Goal: Task Accomplishment & Management: Use online tool/utility

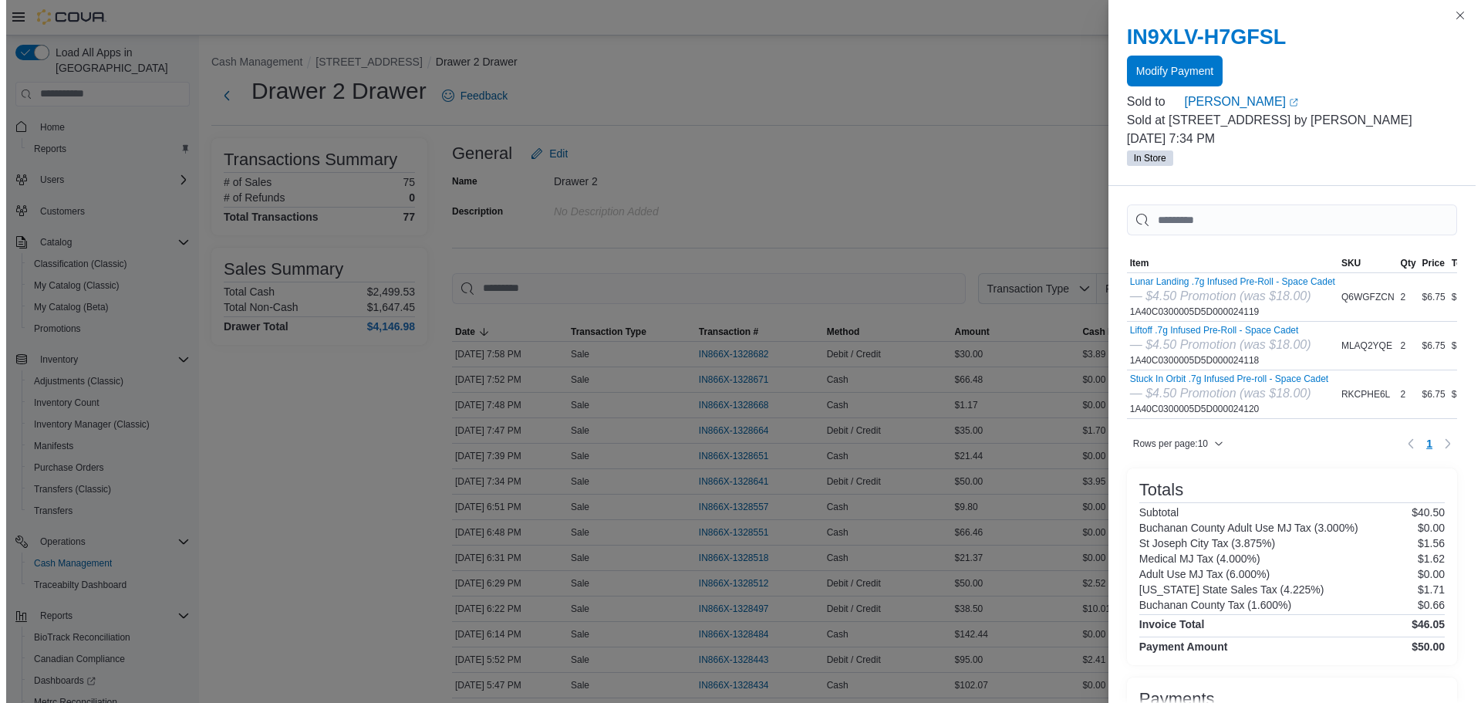
scroll to position [93, 0]
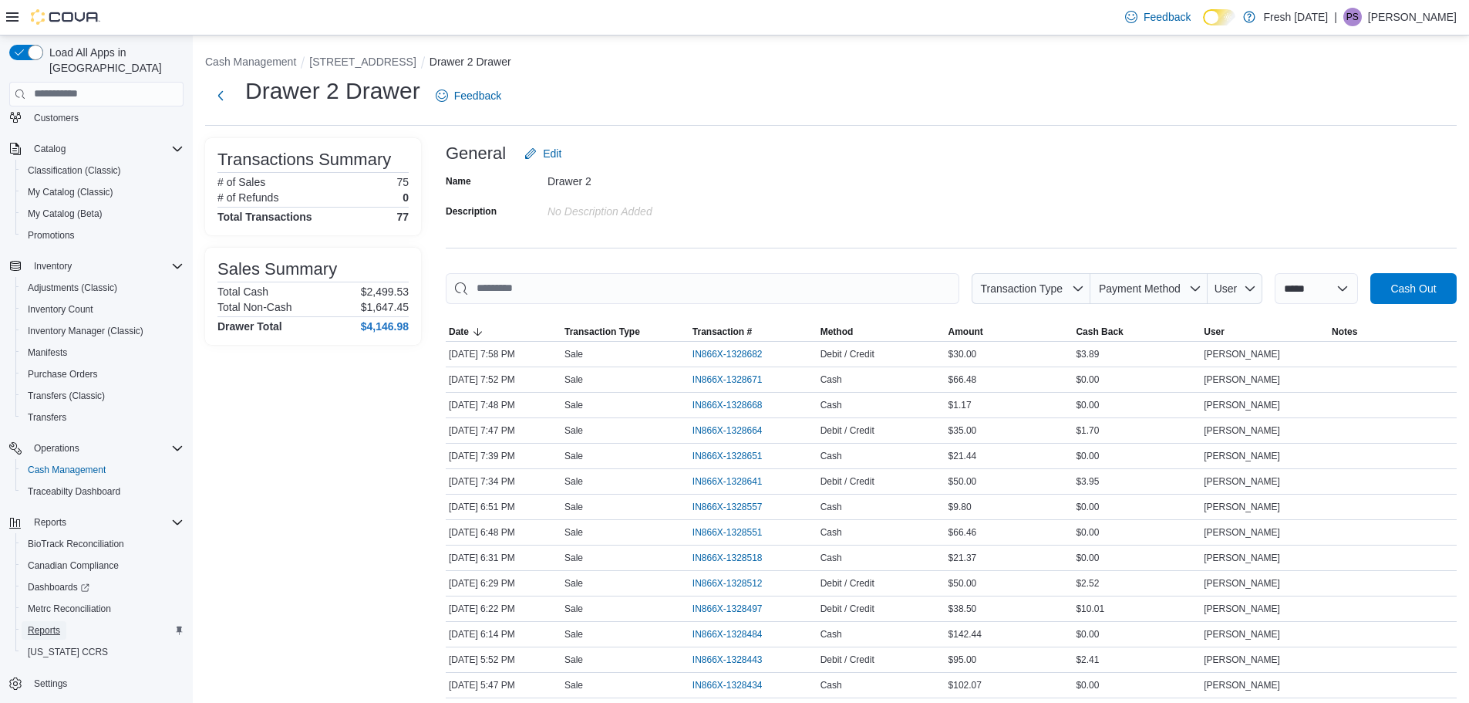
click at [34, 624] on span "Reports" at bounding box center [44, 630] width 32 height 12
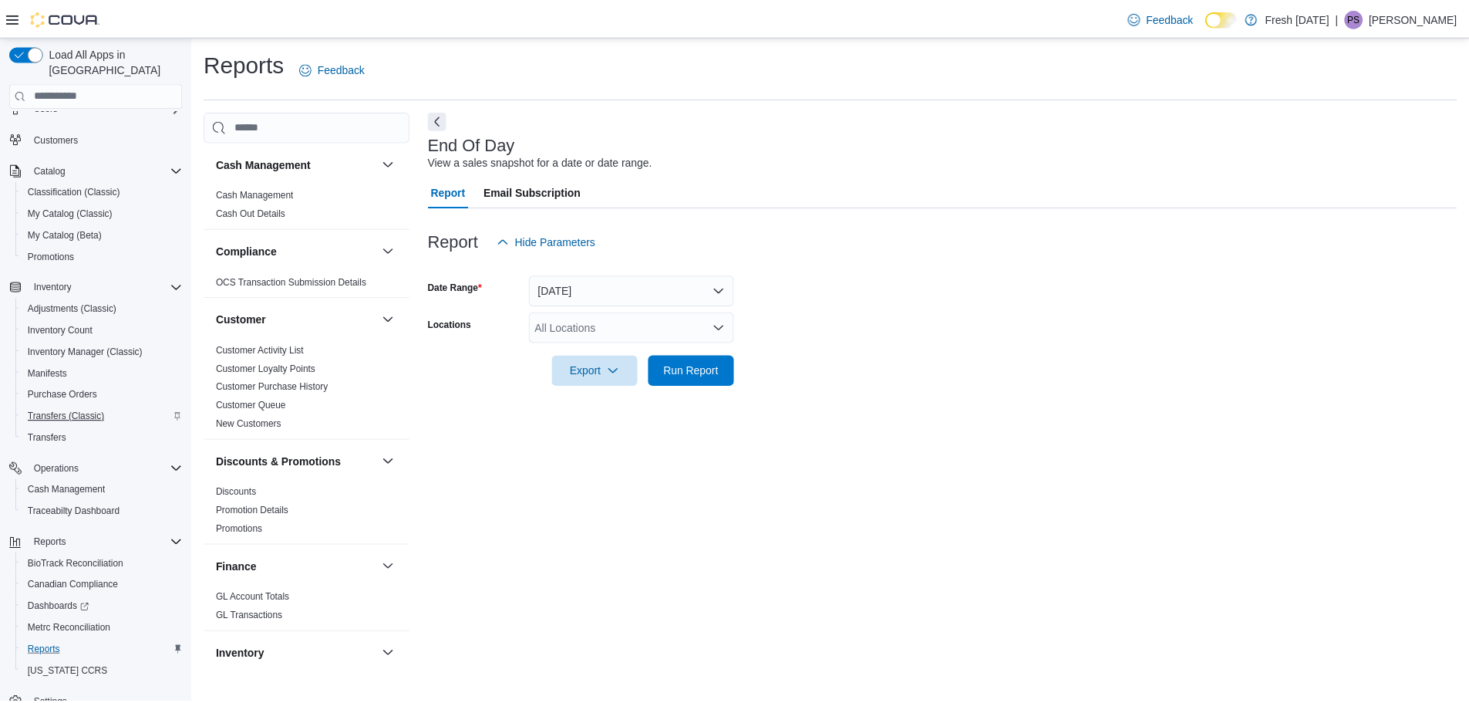
scroll to position [16, 0]
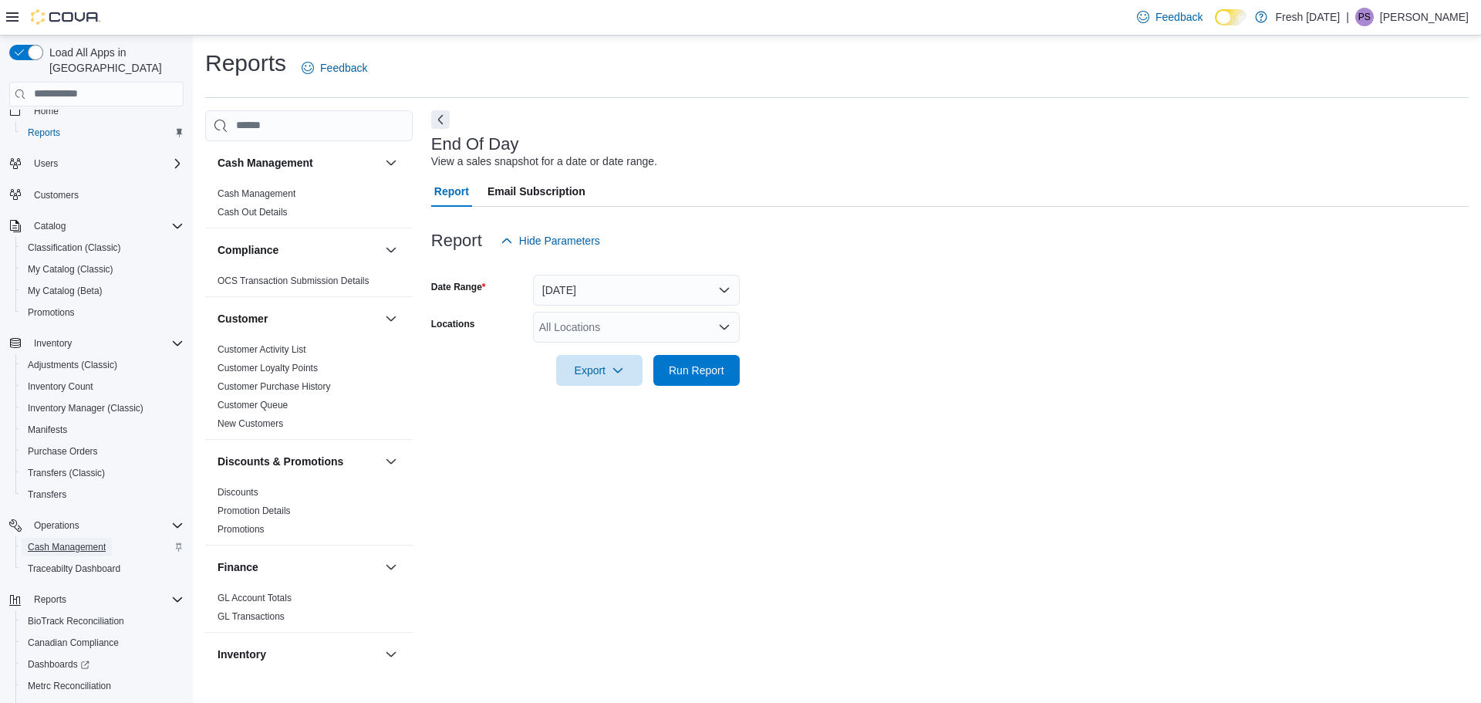
click at [54, 541] on span "Cash Management" at bounding box center [67, 547] width 78 height 12
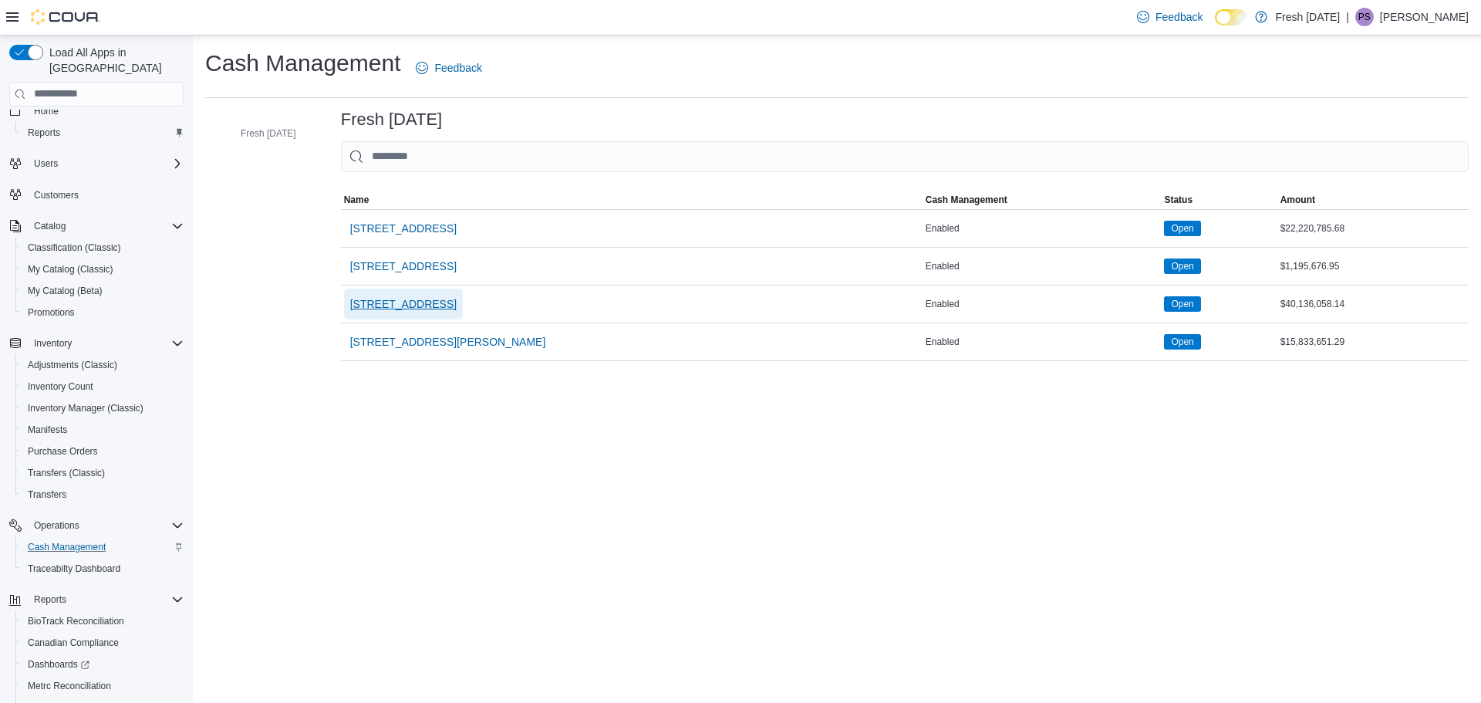
click at [434, 306] on span "[STREET_ADDRESS]" at bounding box center [403, 303] width 106 height 15
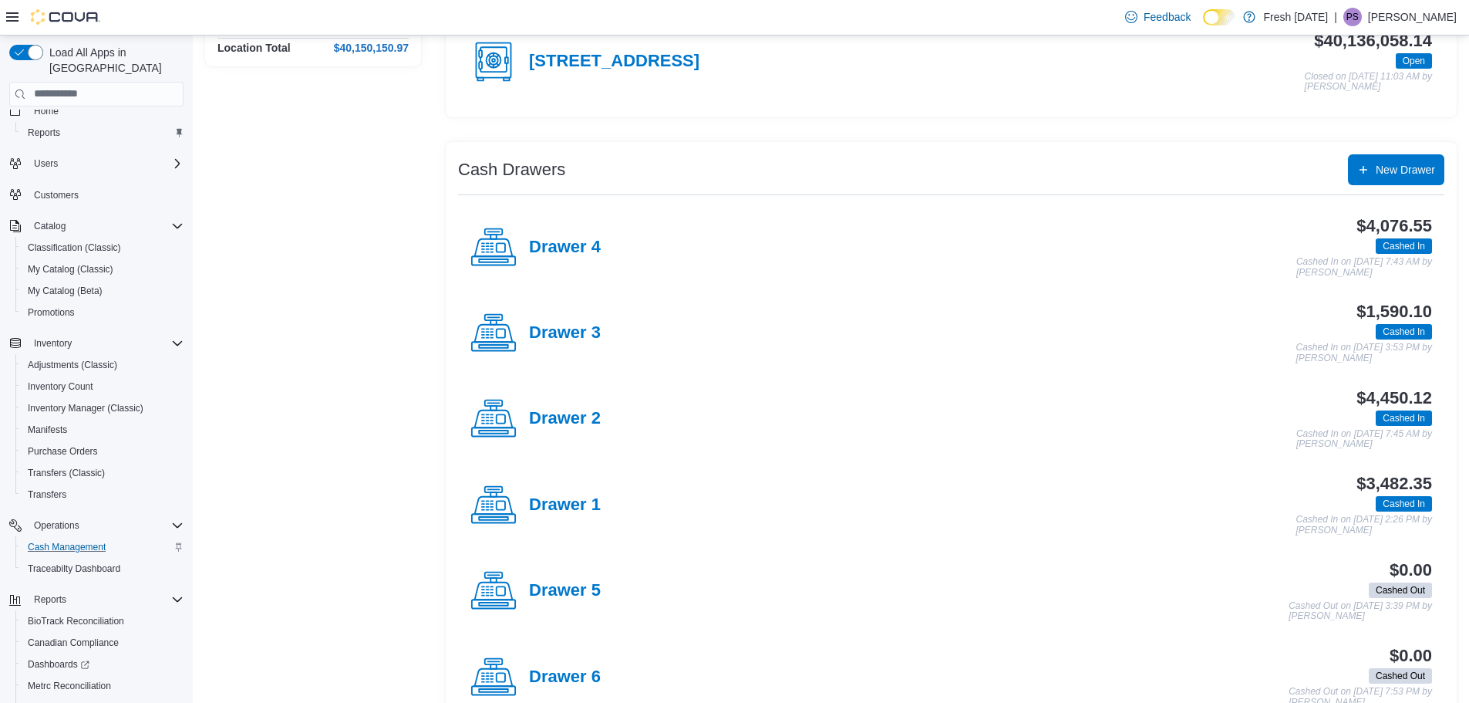
scroll to position [231, 0]
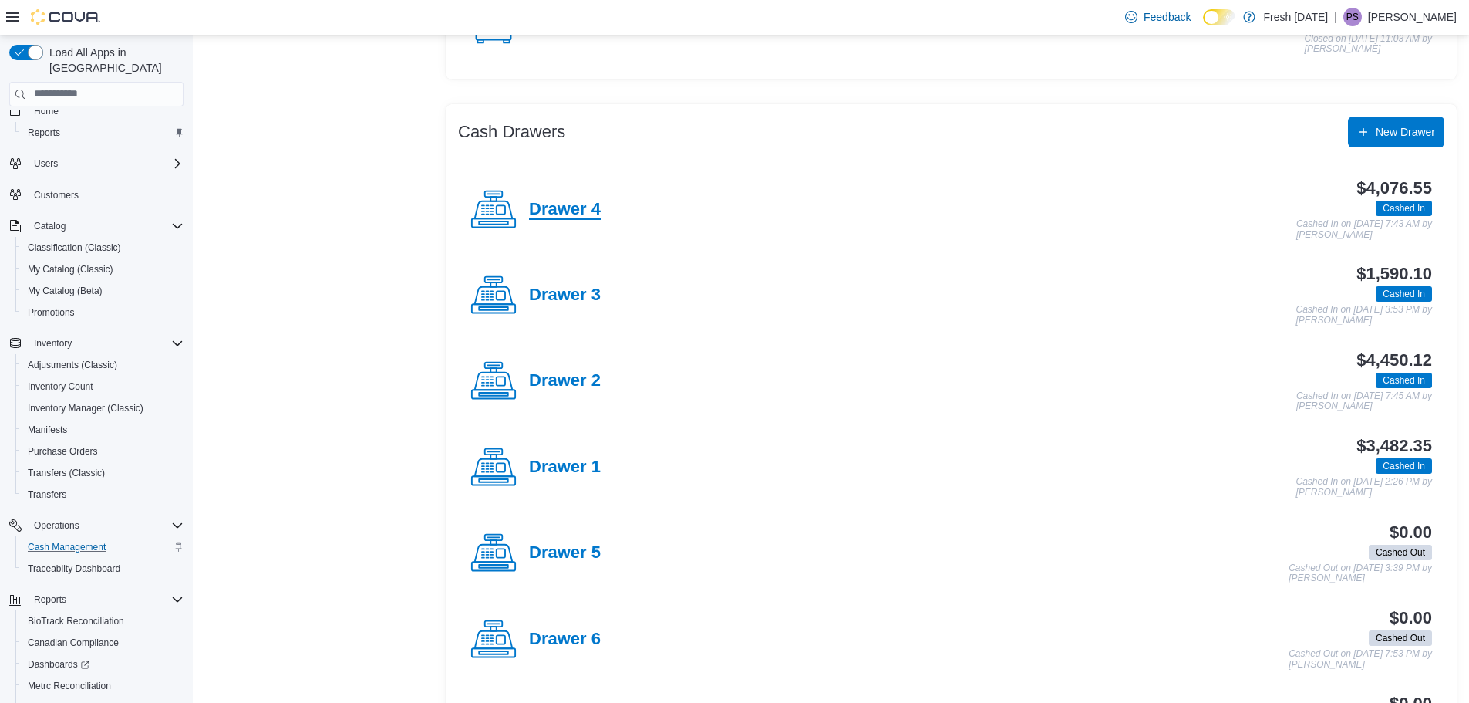
click at [578, 204] on h4 "Drawer 4" at bounding box center [565, 210] width 72 height 20
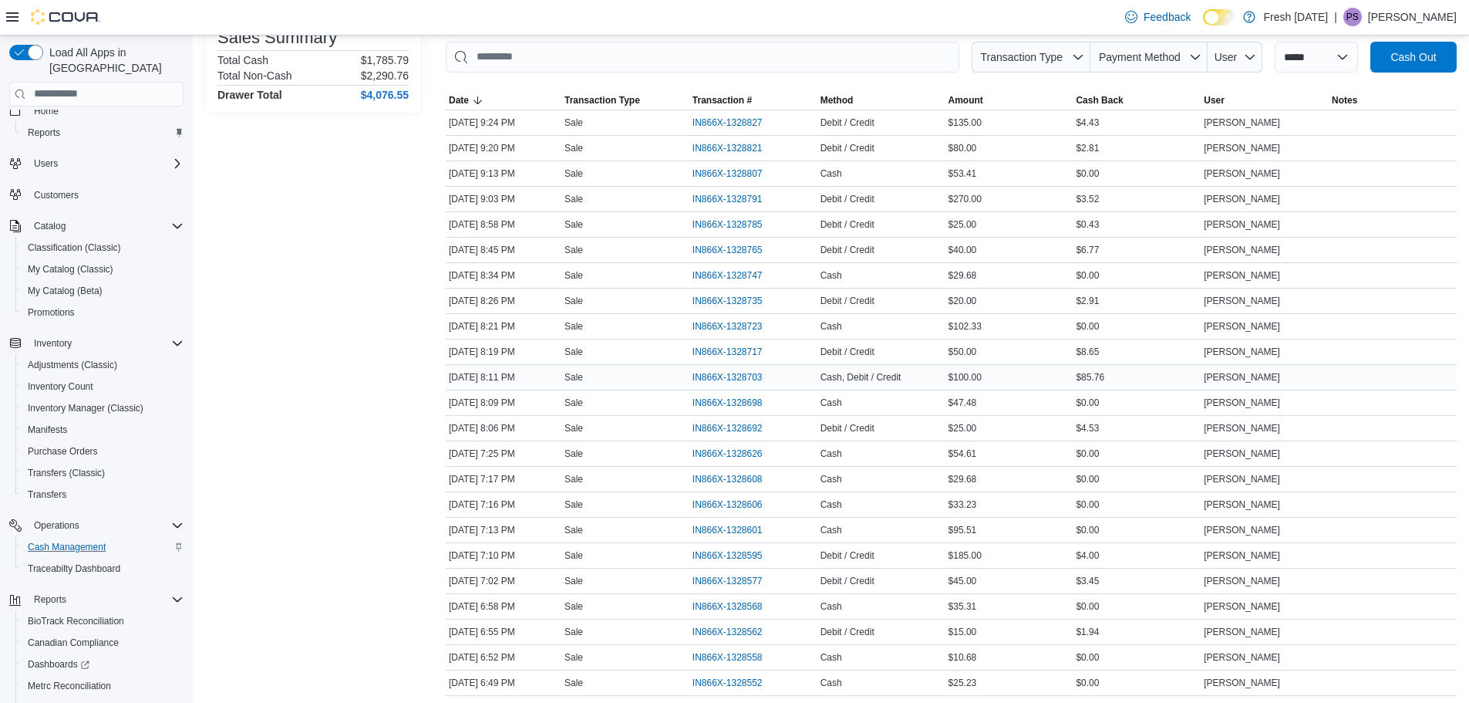
scroll to position [308, 0]
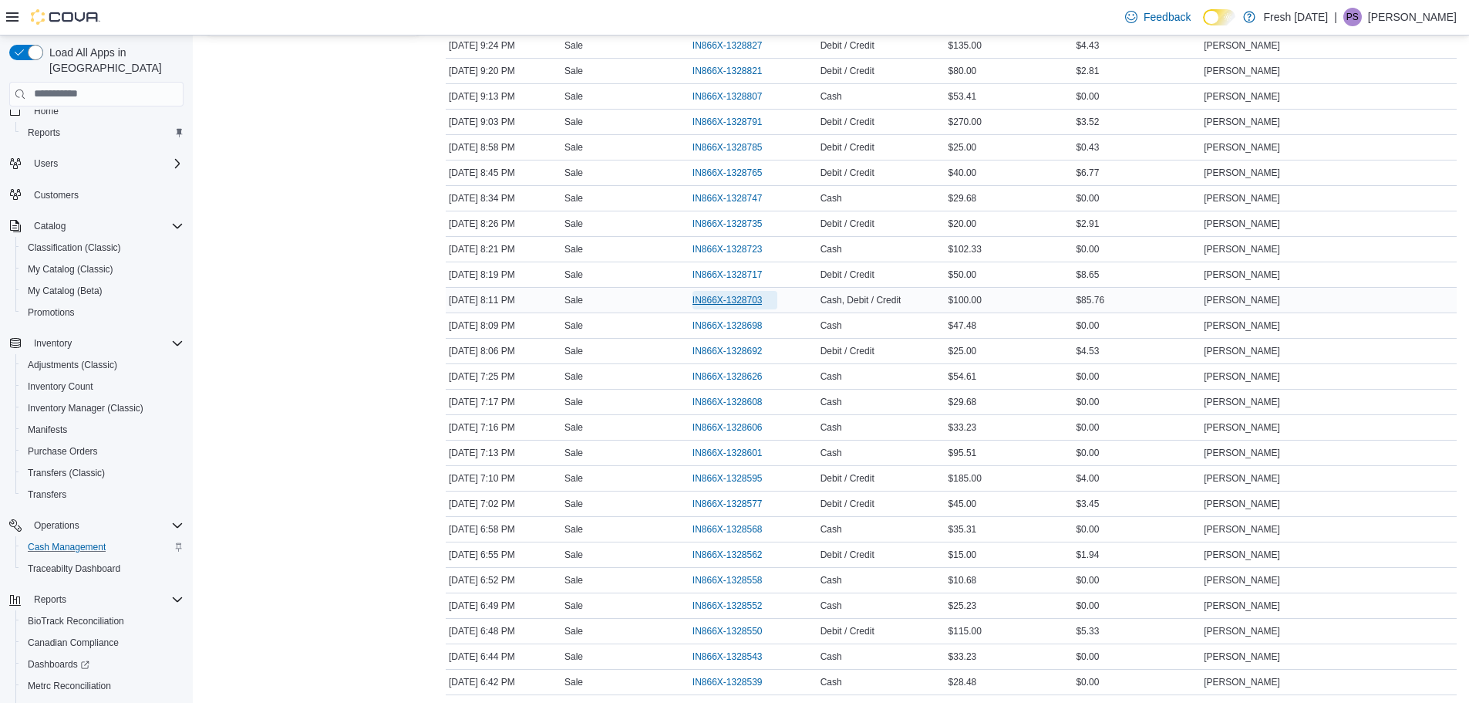
click at [737, 300] on span "IN866X-1328703" at bounding box center [728, 300] width 70 height 12
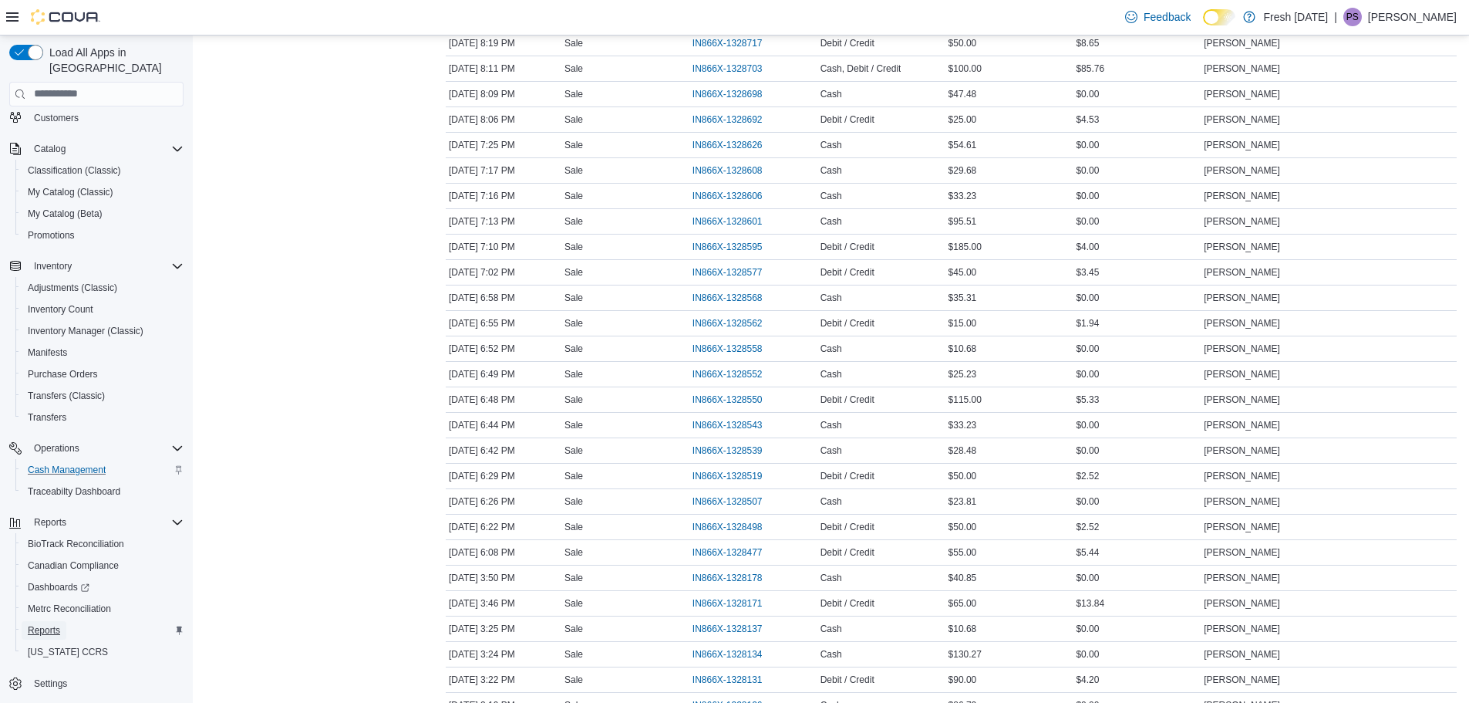
click at [53, 624] on span "Reports" at bounding box center [44, 630] width 32 height 12
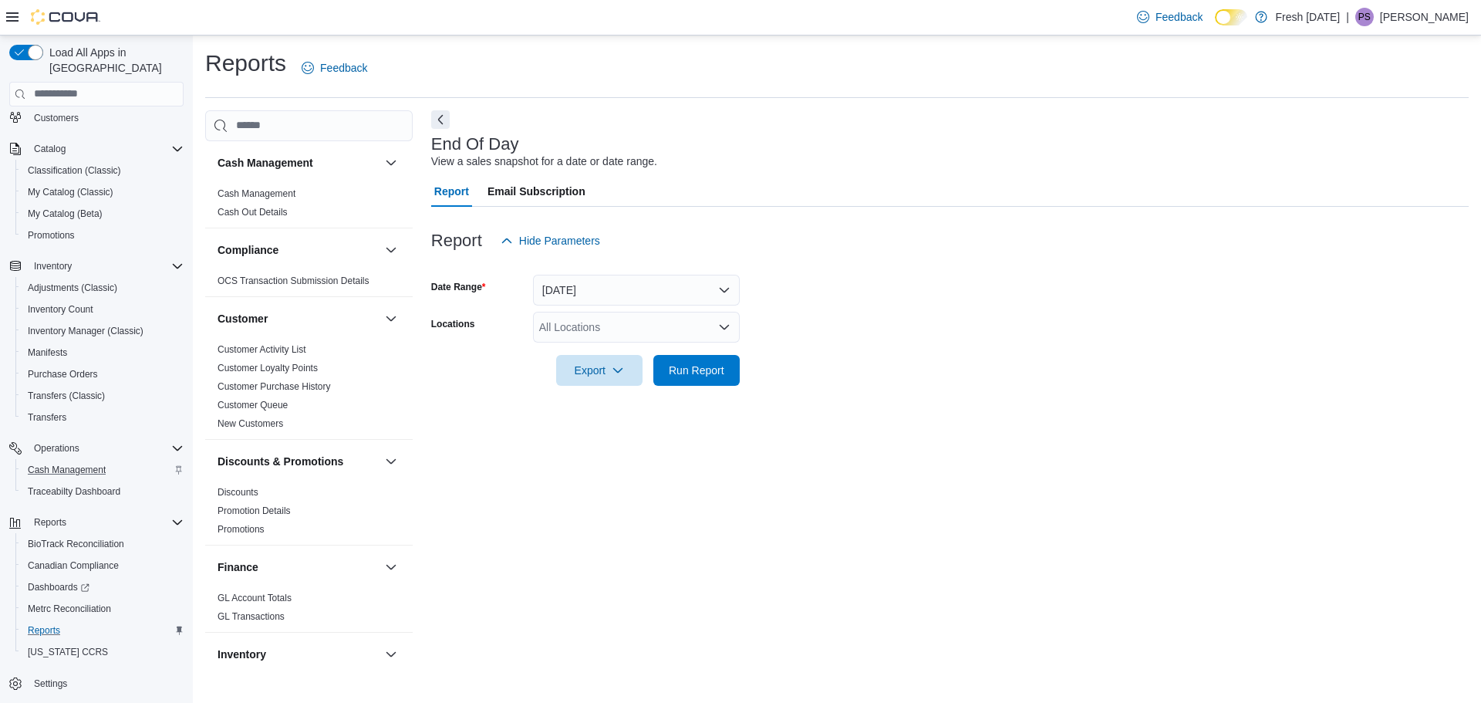
click at [619, 325] on div "All Locations" at bounding box center [636, 327] width 207 height 31
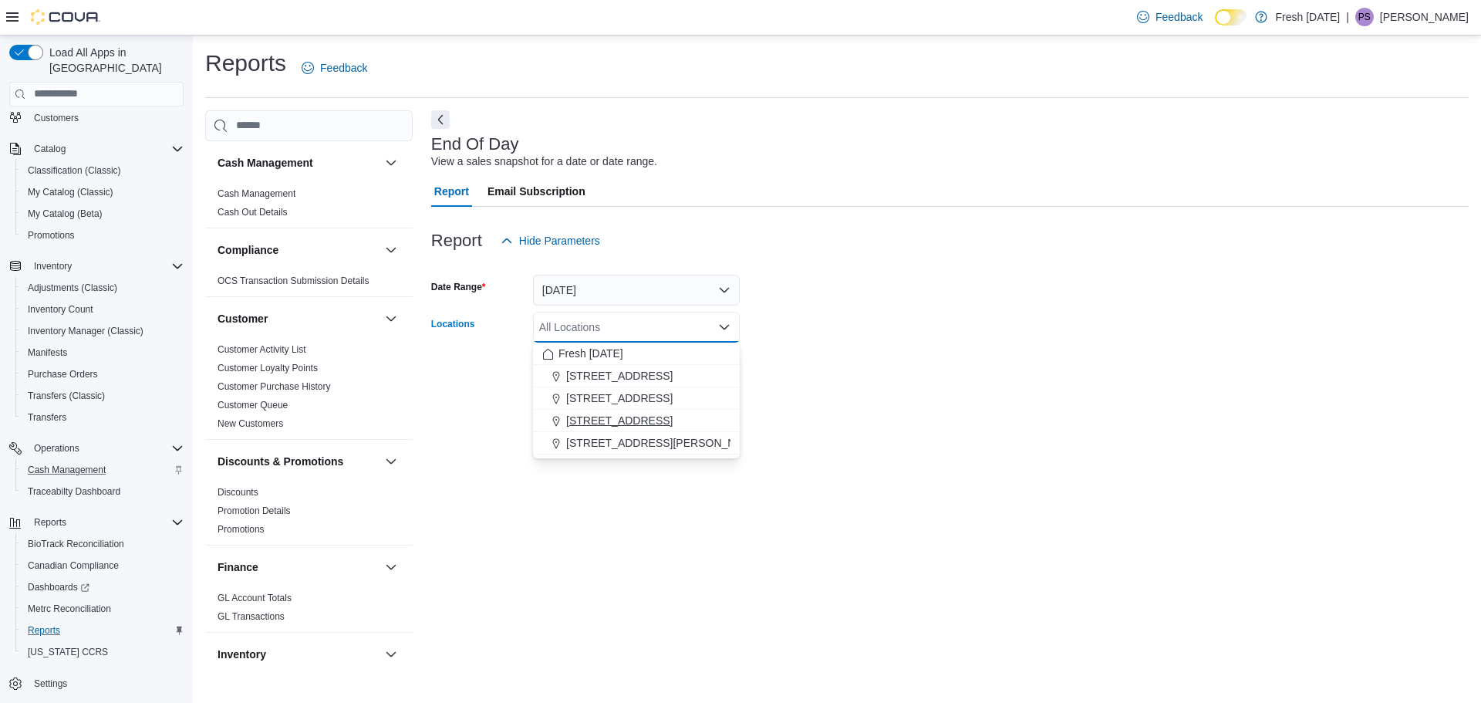
click at [639, 420] on span "[STREET_ADDRESS]" at bounding box center [619, 420] width 106 height 15
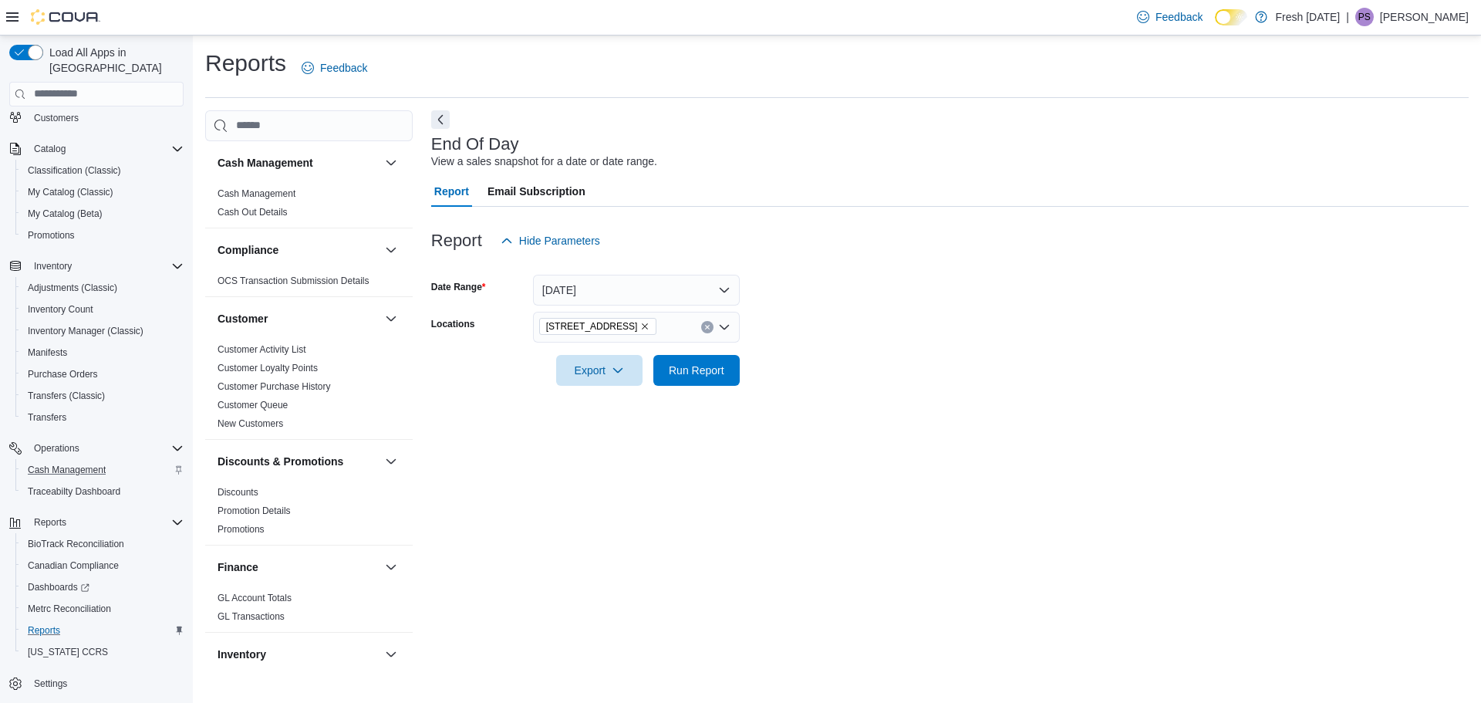
click at [888, 394] on div at bounding box center [949, 395] width 1037 height 19
click at [686, 368] on span "Run Report" at bounding box center [697, 369] width 56 height 15
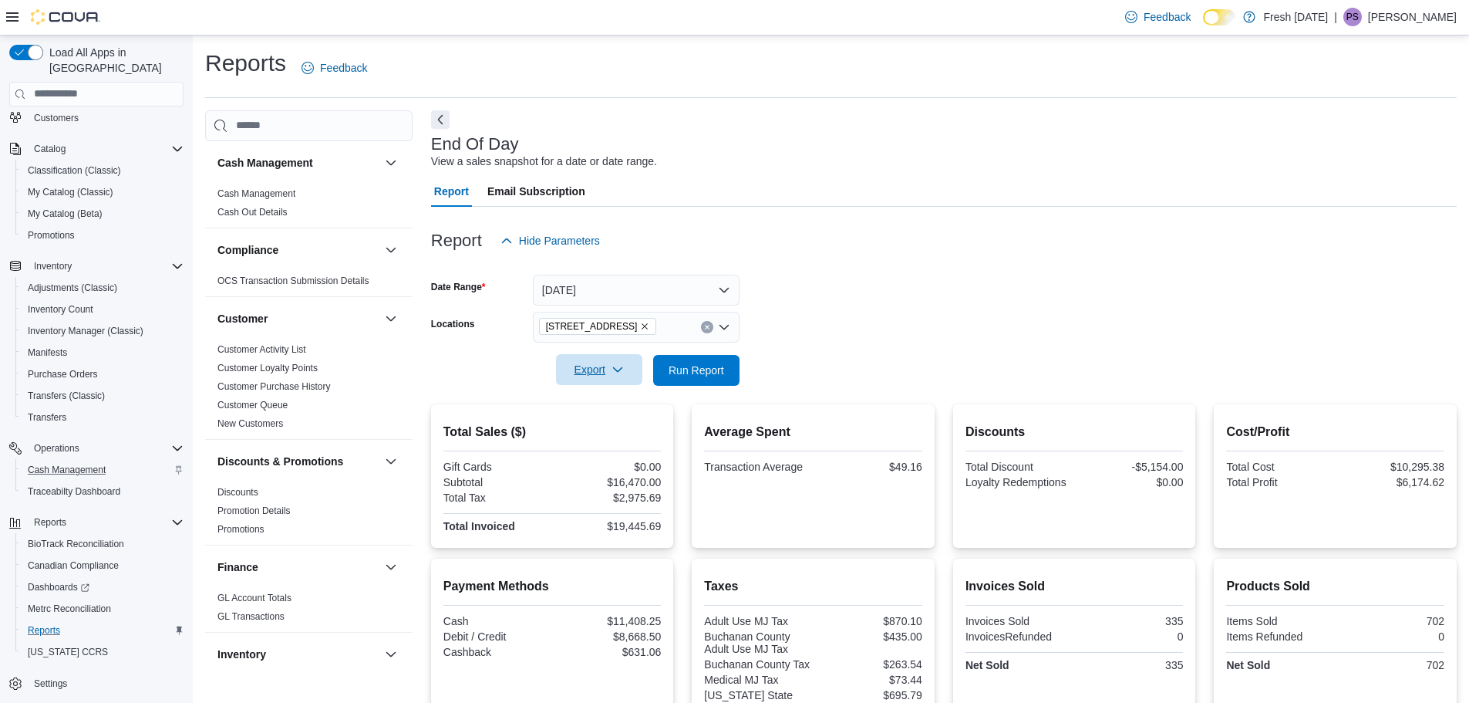
click at [599, 367] on span "Export" at bounding box center [599, 369] width 68 height 31
click at [607, 430] on span "Export to Pdf" at bounding box center [601, 432] width 69 height 12
